Goal: Find contact information: Obtain details needed to contact an individual or organization

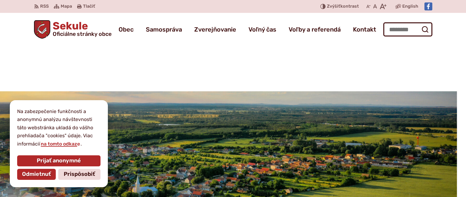
click at [359, 50] on header "Preskočiť na obsah RSS RSS Mapa Mapa Tlačiť Tlačiť Znížiť Zvýšiť kontrast Zníži…" at bounding box center [233, 45] width 466 height 91
click at [365, 32] on span "Kontakt" at bounding box center [364, 29] width 23 height 17
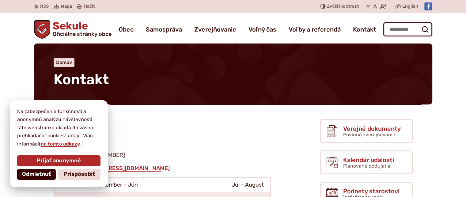
click at [38, 173] on span "Odmietnuť" at bounding box center [36, 174] width 29 height 7
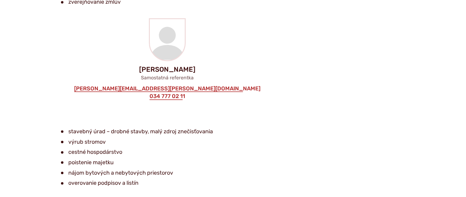
scroll to position [1038, 0]
